Goal: Find specific page/section: Find specific page/section

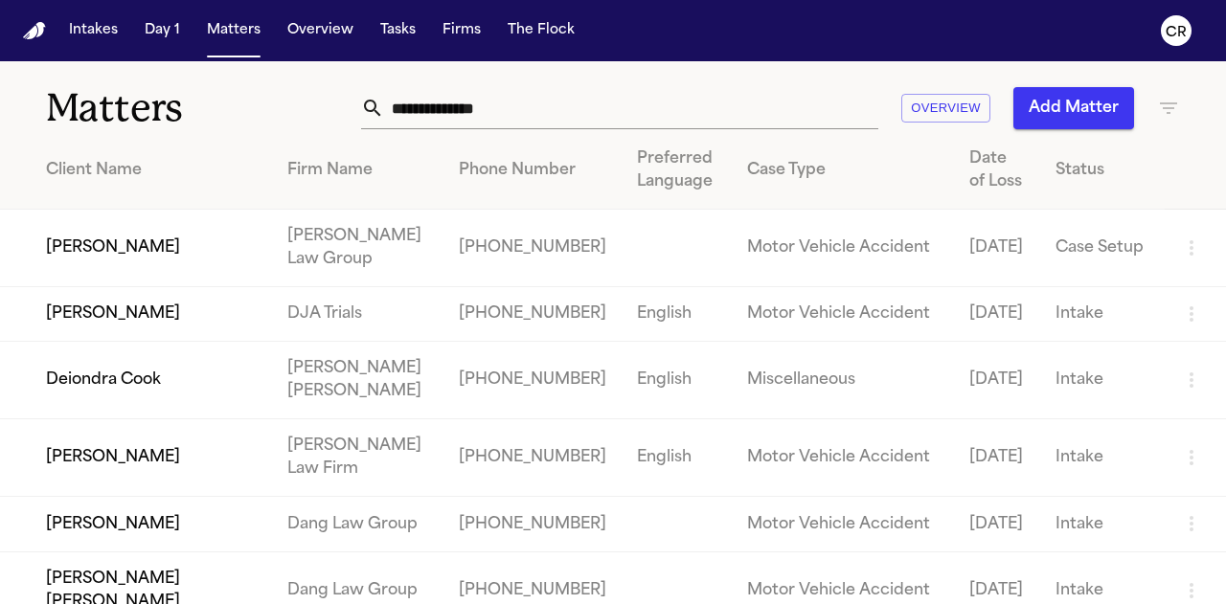
click at [605, 100] on input "text" at bounding box center [631, 108] width 494 height 42
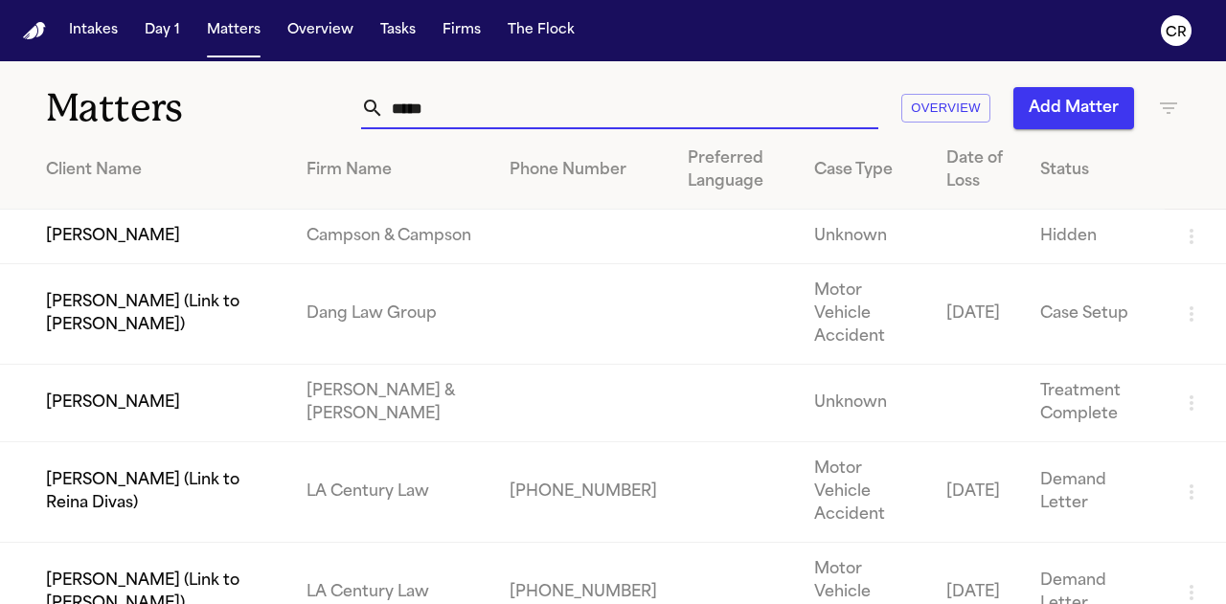
type input "*****"
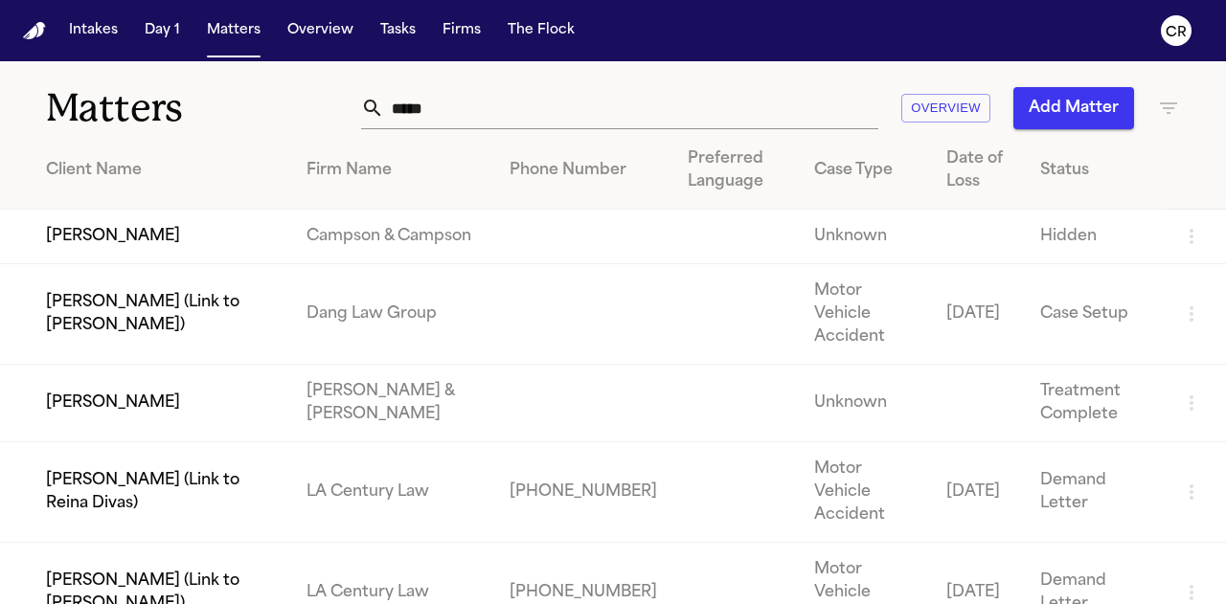
click at [142, 406] on td "[PERSON_NAME]" at bounding box center [145, 404] width 291 height 78
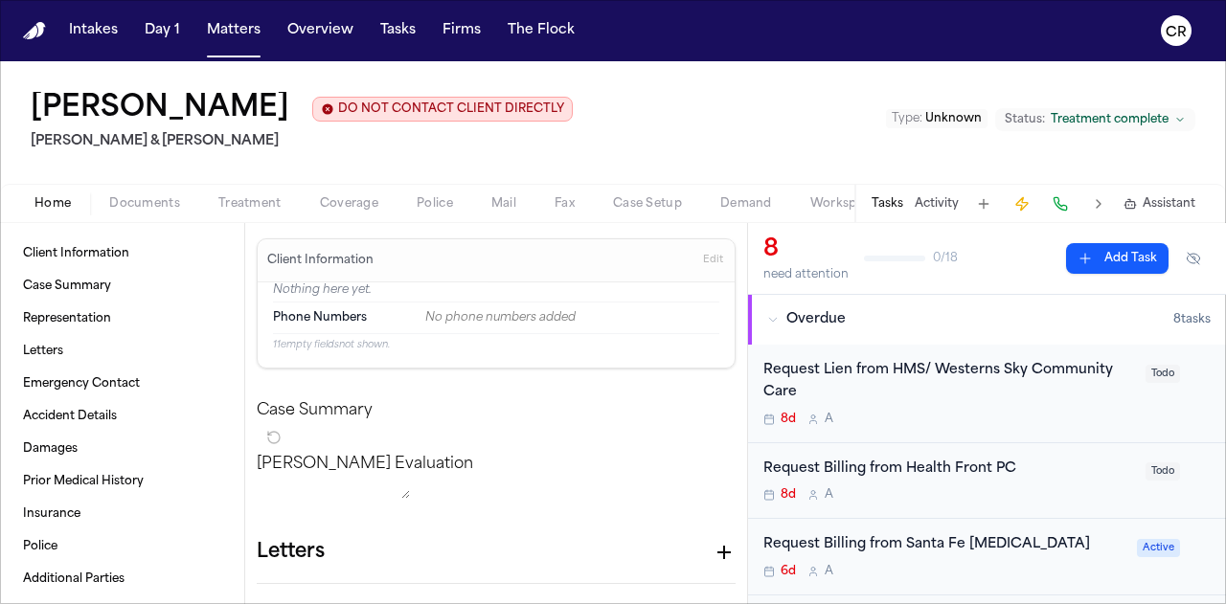
click at [135, 192] on button "Documents" at bounding box center [144, 203] width 109 height 23
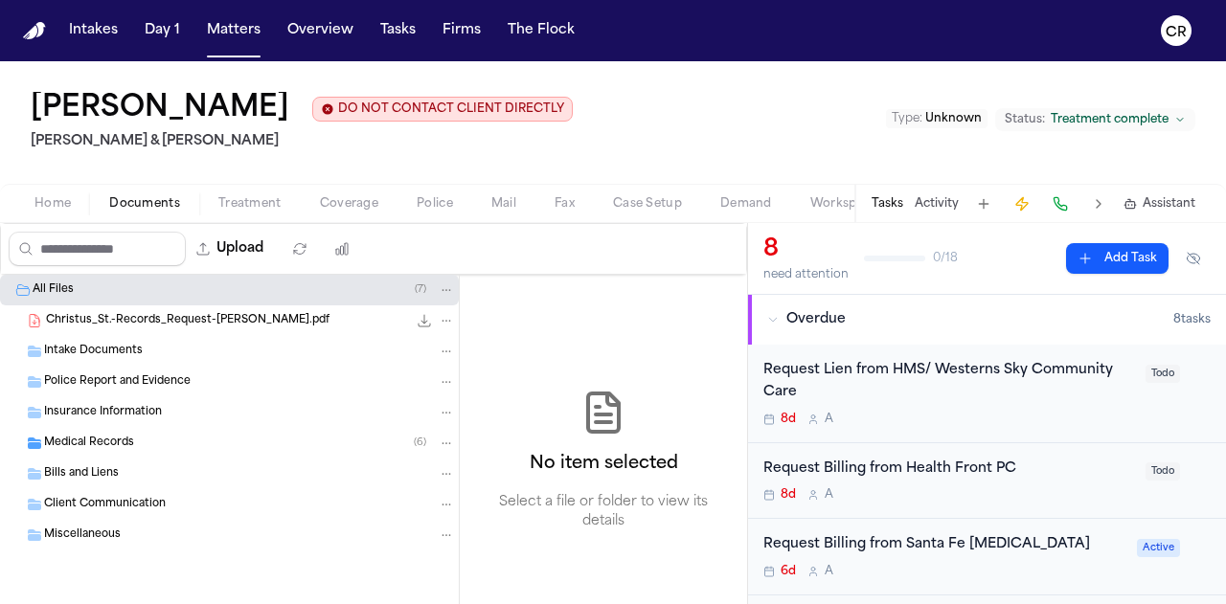
click at [290, 443] on div "Medical Records ( 6 )" at bounding box center [249, 443] width 411 height 17
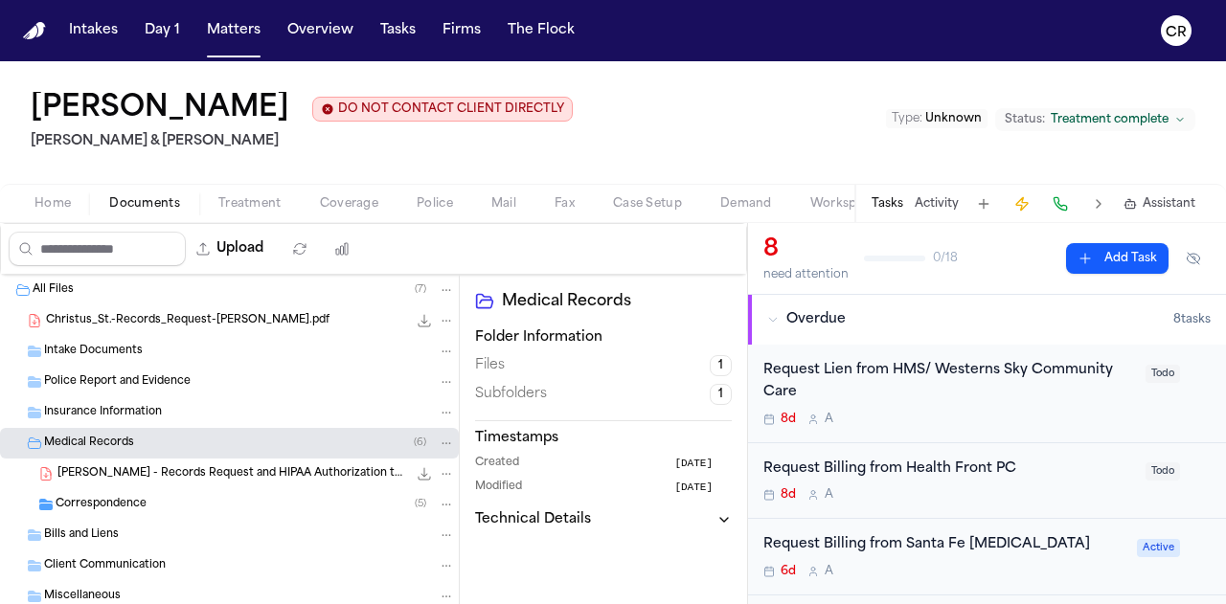
scroll to position [51, 0]
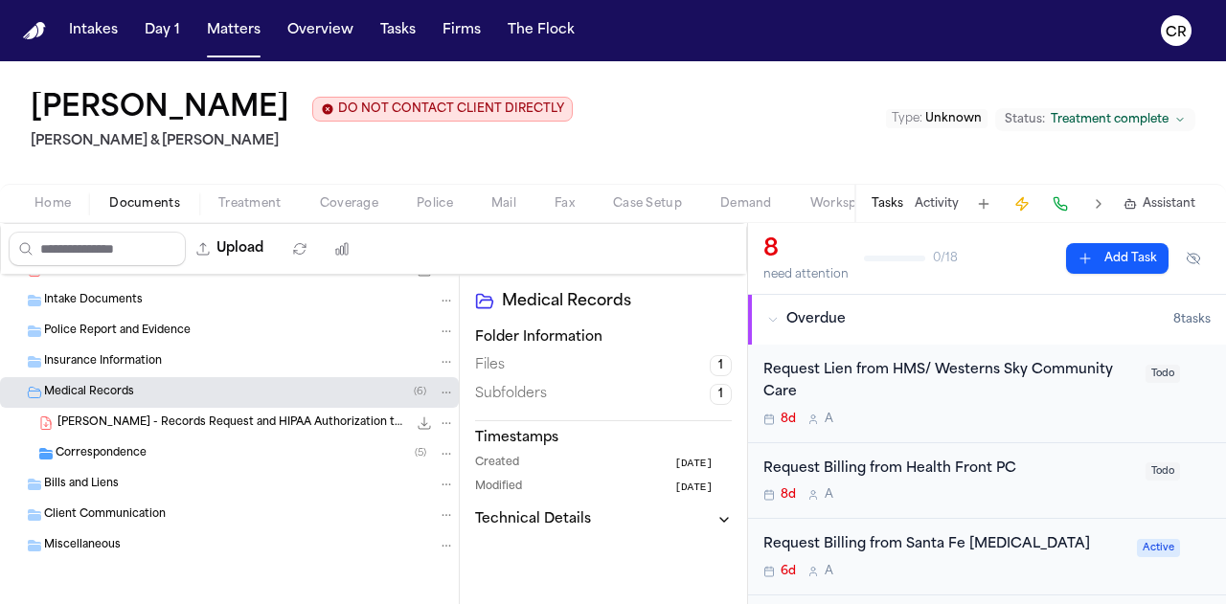
click at [292, 414] on div "[PERSON_NAME] - Records Request and HIPAA Authorization to [GEOGRAPHIC_DATA] - …" at bounding box center [255, 423] width 397 height 19
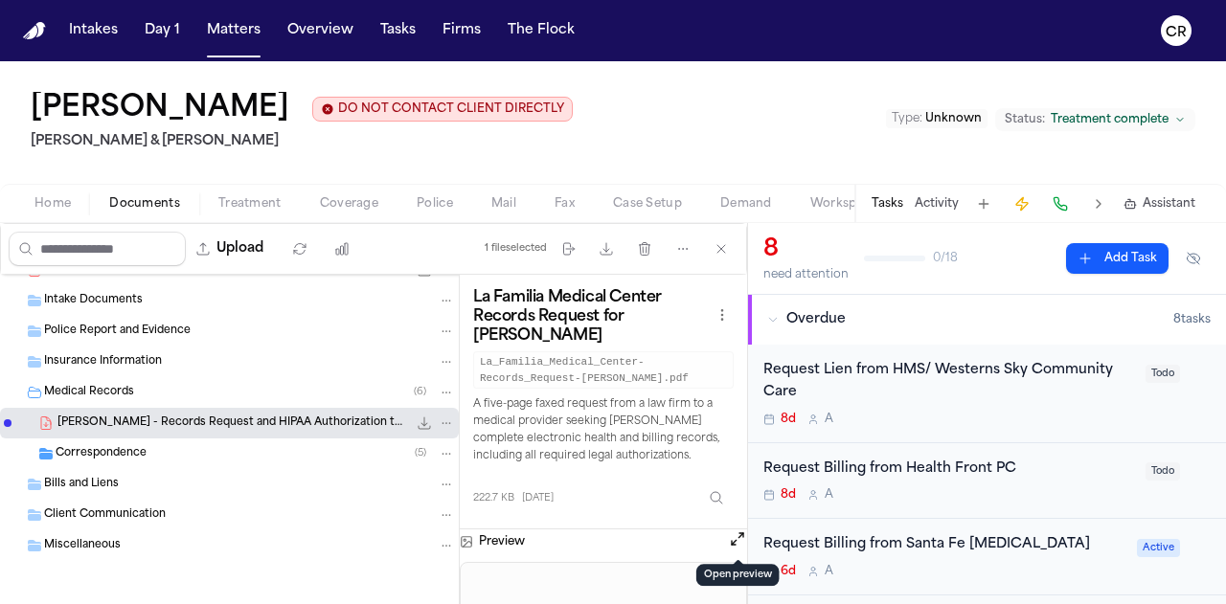
click at [734, 539] on button "Open preview" at bounding box center [737, 538] width 19 height 19
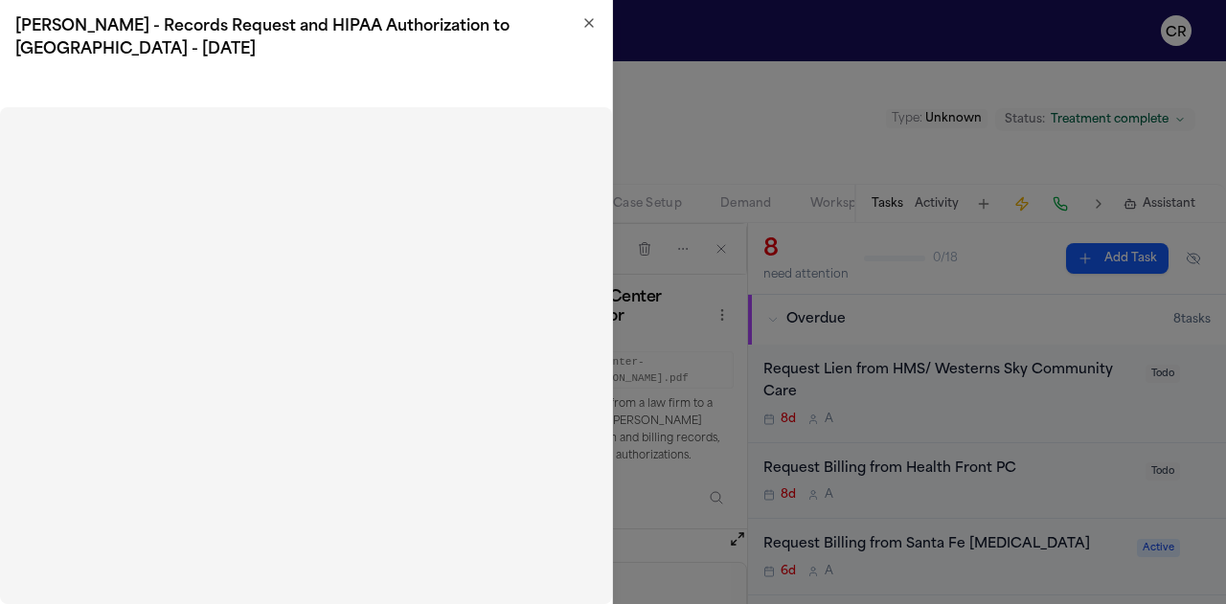
click at [589, 22] on icon "button" at bounding box center [588, 22] width 15 height 15
